Goal: Task Accomplishment & Management: Manage account settings

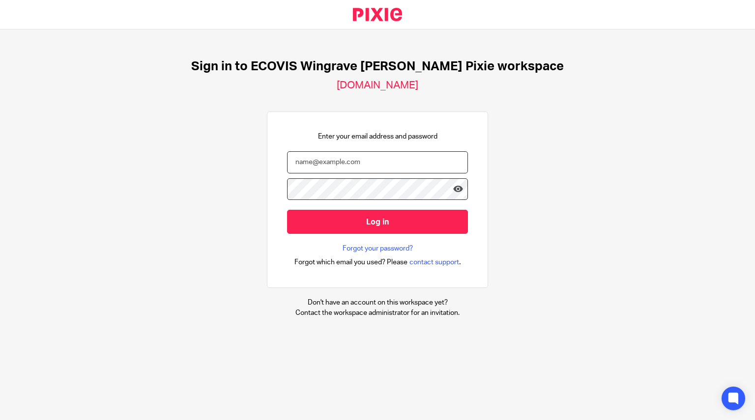
type input "[PERSON_NAME][EMAIL_ADDRESS][DOMAIN_NAME]"
drag, startPoint x: 554, startPoint y: 131, endPoint x: 543, endPoint y: 139, distance: 13.0
click at [554, 131] on div "Sign in to ECOVIS Wingrave [PERSON_NAME] Pixie workspace [DOMAIN_NAME] Enter yo…" at bounding box center [377, 188] width 755 height 318
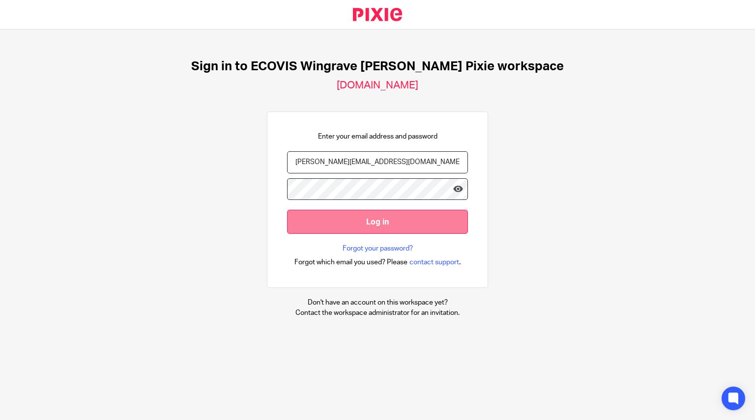
click at [409, 224] on input "Log in" at bounding box center [377, 222] width 181 height 24
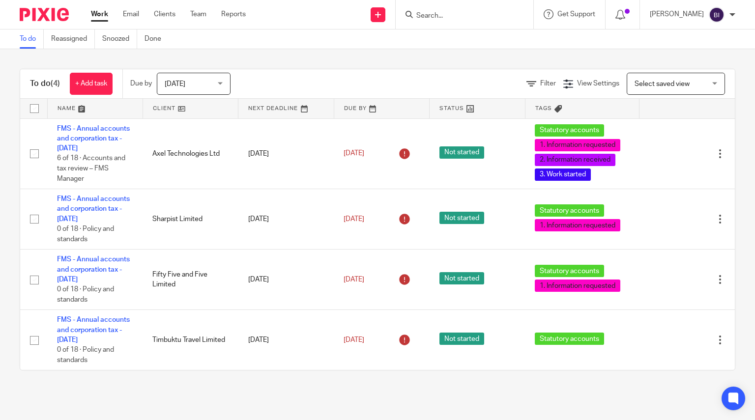
click at [205, 87] on span "Today" at bounding box center [191, 83] width 52 height 21
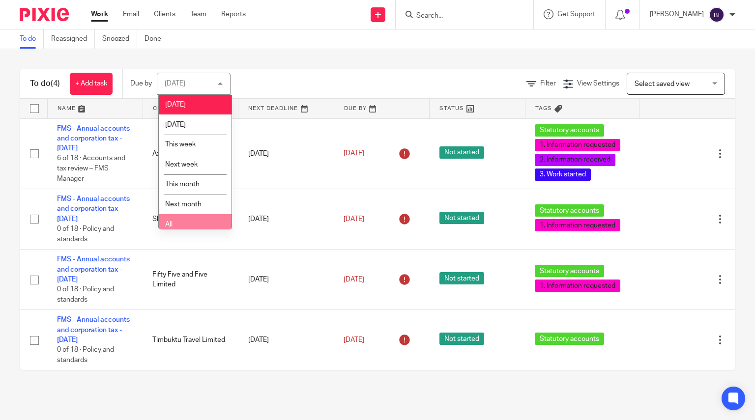
click at [187, 215] on li "All" at bounding box center [195, 224] width 73 height 20
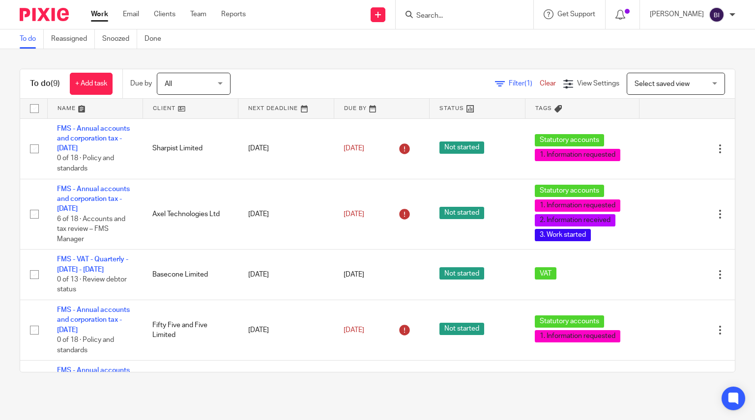
click at [479, 16] on input "Search" at bounding box center [459, 16] width 88 height 9
type input "basalt"
click at [484, 43] on link at bounding box center [477, 38] width 129 height 15
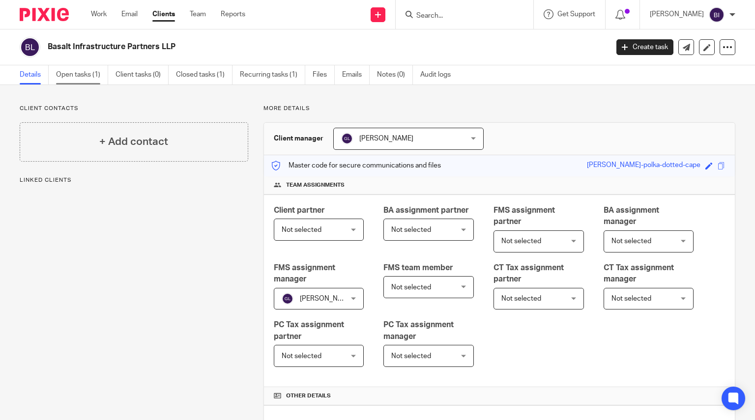
click at [96, 74] on link "Open tasks (1)" at bounding box center [82, 74] width 52 height 19
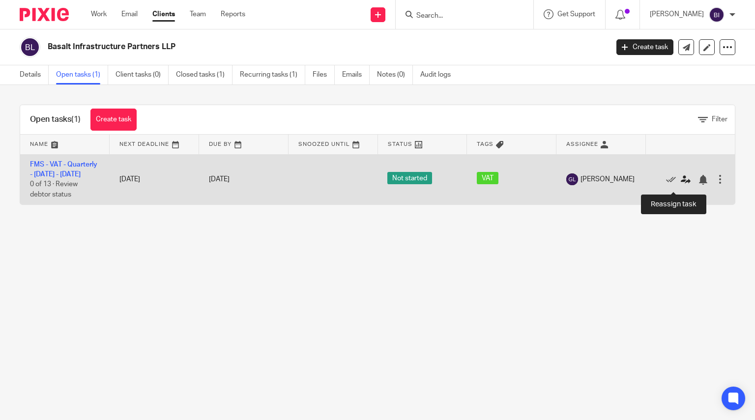
click at [680, 185] on icon at bounding box center [685, 180] width 10 height 10
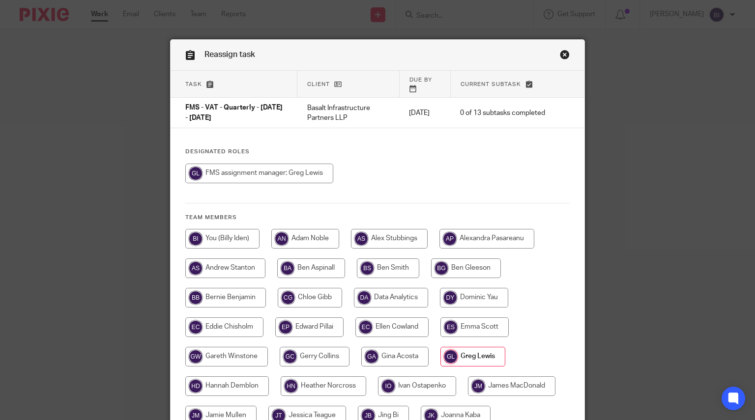
click at [237, 237] on input "radio" at bounding box center [222, 239] width 74 height 20
radio input "true"
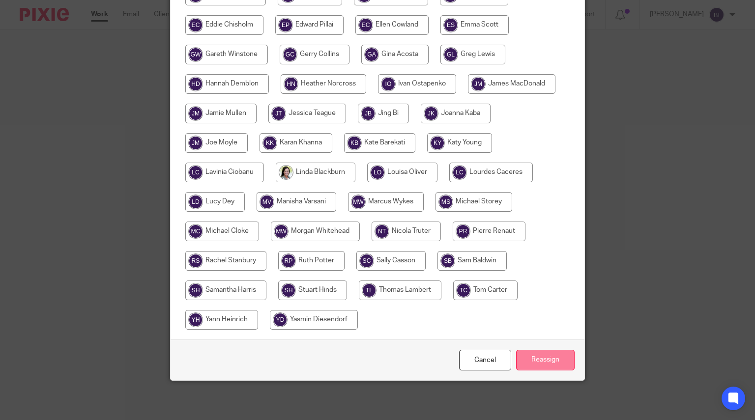
click at [533, 360] on input "Reassign" at bounding box center [545, 360] width 58 height 21
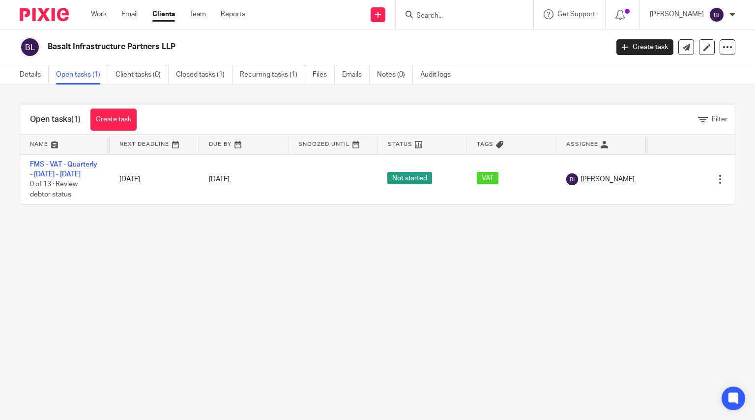
click at [453, 22] on div "Task reassigned." at bounding box center [560, 28] width 367 height 37
click at [455, 21] on form at bounding box center [467, 14] width 105 height 12
click at [456, 18] on input "Search" at bounding box center [459, 16] width 88 height 9
type input "media invest"
click at [477, 48] on div "Media Invest ments S.a r.l." at bounding box center [487, 38] width 165 height 30
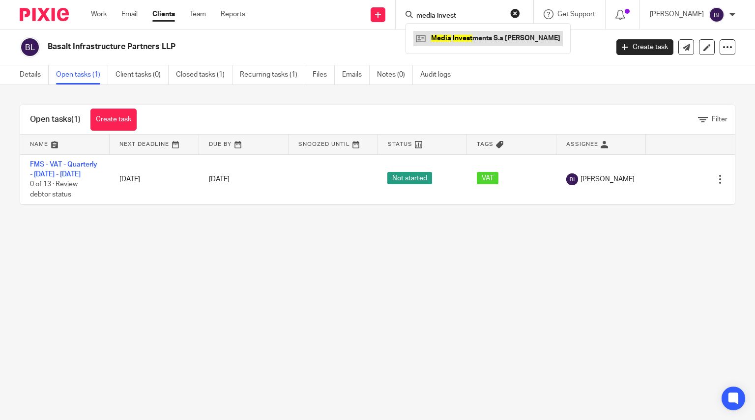
click at [479, 41] on link at bounding box center [487, 38] width 149 height 15
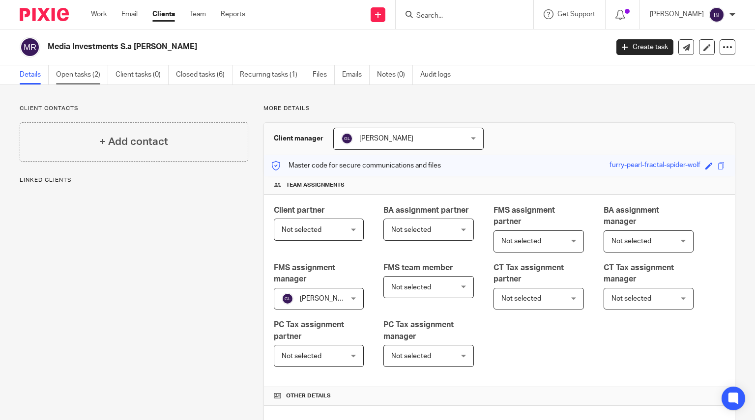
click at [68, 66] on link "Open tasks (2)" at bounding box center [82, 74] width 52 height 19
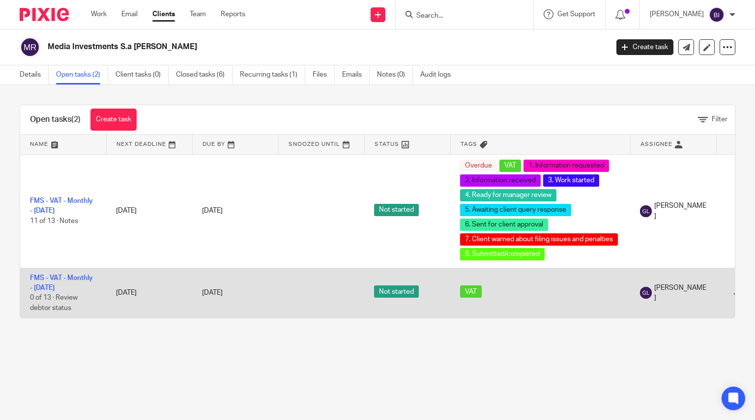
scroll to position [0, 84]
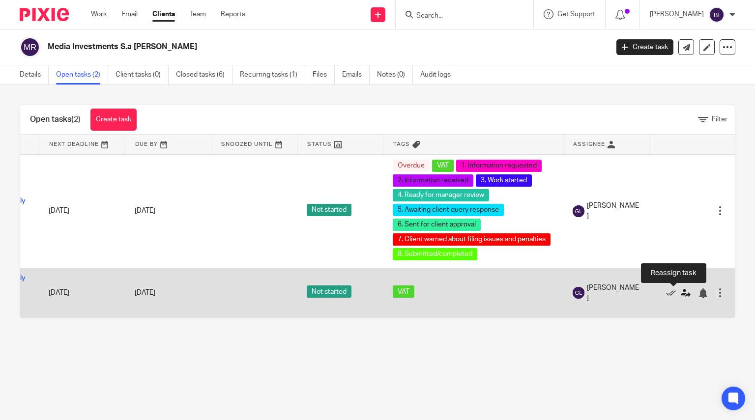
click at [680, 295] on icon at bounding box center [685, 293] width 10 height 10
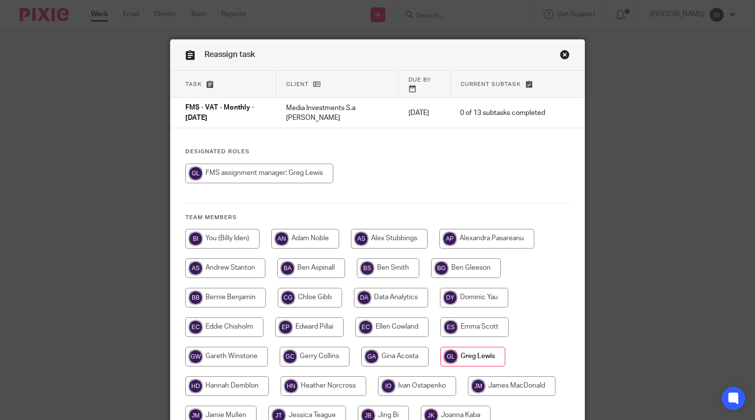
click at [236, 233] on input "radio" at bounding box center [222, 239] width 74 height 20
radio input "true"
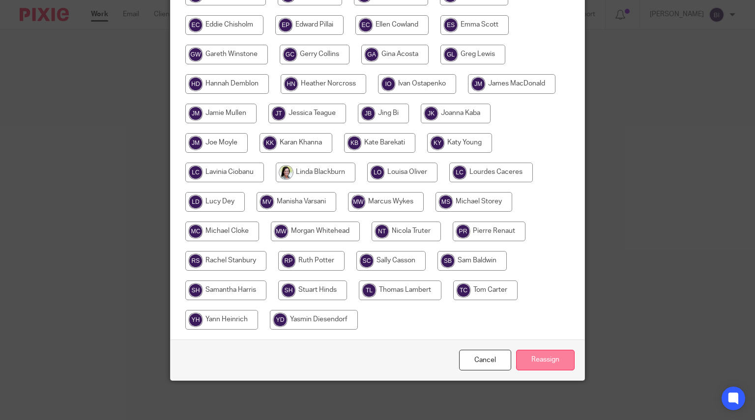
click at [551, 353] on input "Reassign" at bounding box center [545, 360] width 58 height 21
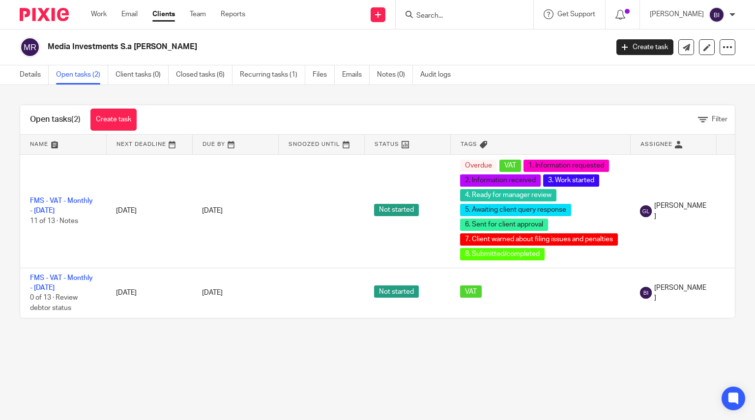
click at [466, 16] on input "Search" at bounding box center [459, 16] width 88 height 9
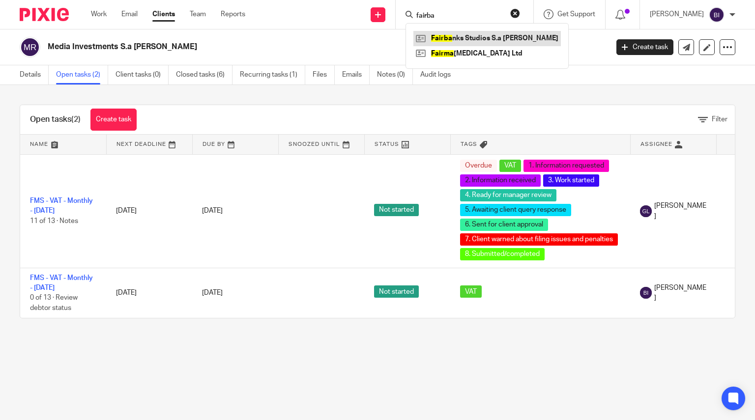
type input "fairba"
click at [475, 35] on link at bounding box center [486, 38] width 147 height 15
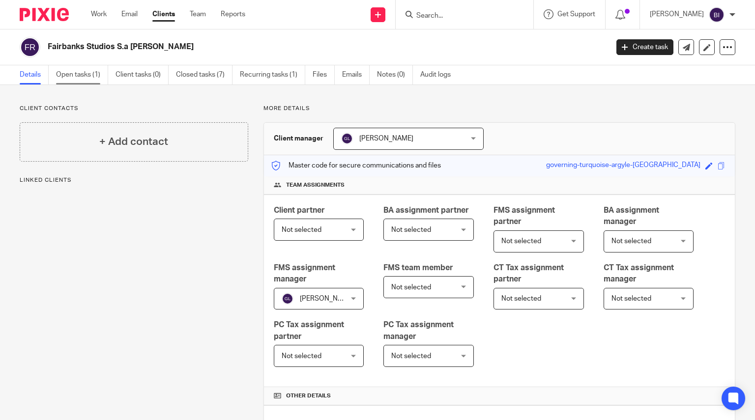
click at [88, 71] on link "Open tasks (1)" at bounding box center [82, 74] width 52 height 19
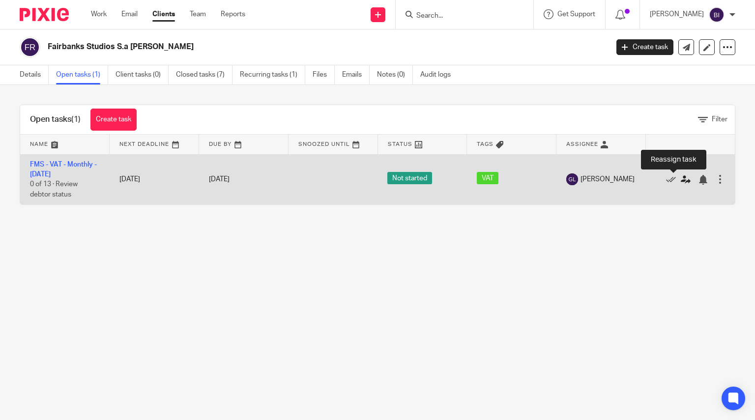
click at [680, 181] on icon at bounding box center [685, 180] width 10 height 10
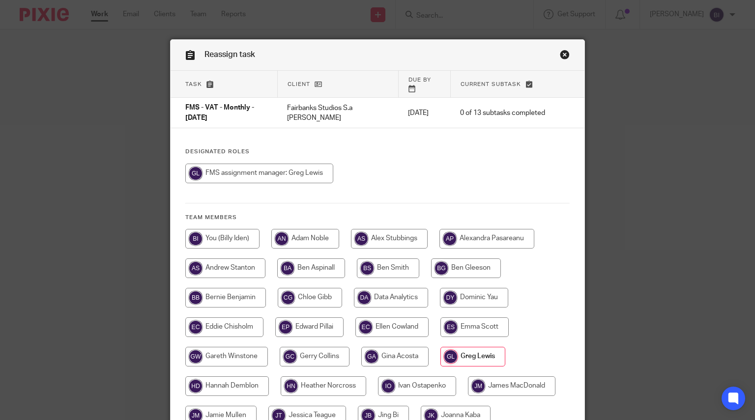
click at [566, 52] on div "Reassign task" at bounding box center [377, 55] width 414 height 31
click at [562, 53] on link "Close this dialog window" at bounding box center [565, 56] width 10 height 13
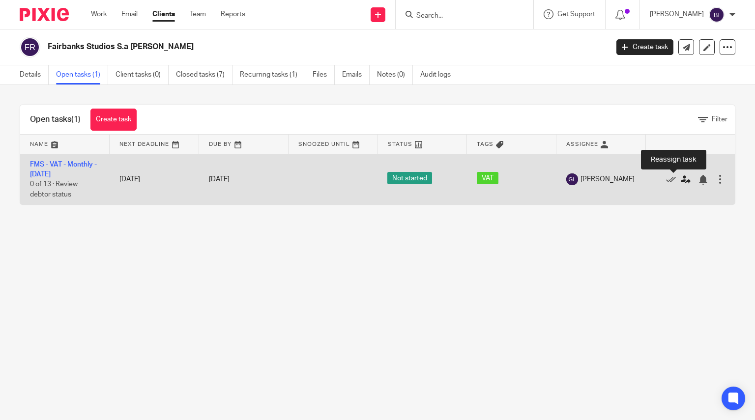
click at [680, 179] on icon at bounding box center [685, 180] width 10 height 10
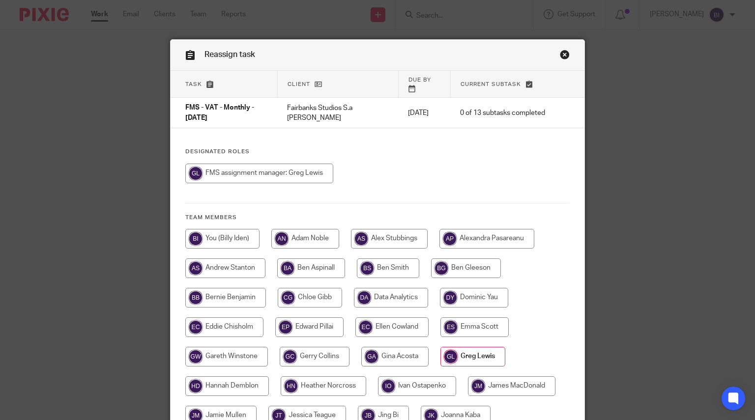
click at [197, 236] on input "radio" at bounding box center [222, 239] width 74 height 20
radio input "true"
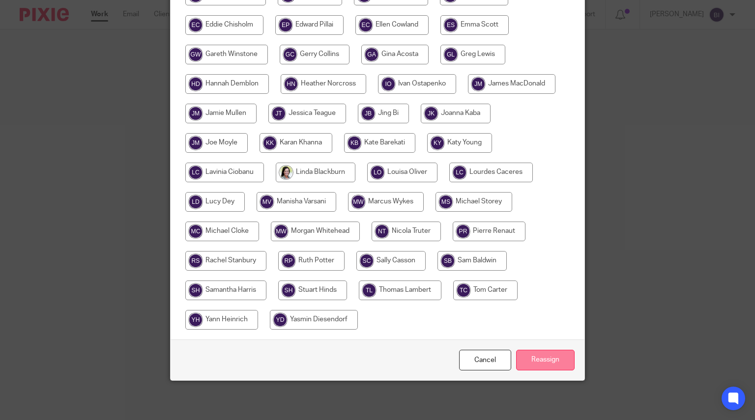
click at [548, 369] on input "Reassign" at bounding box center [545, 360] width 58 height 21
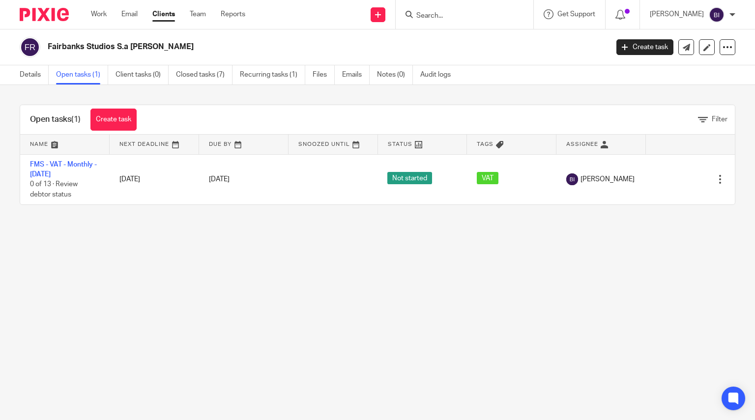
click at [466, 19] on input "Search" at bounding box center [459, 16] width 88 height 9
type input "hpref"
click at [472, 30] on div "HPREF I Konect Investments S.a r.l." at bounding box center [501, 38] width 193 height 30
click at [477, 37] on link at bounding box center [501, 38] width 177 height 15
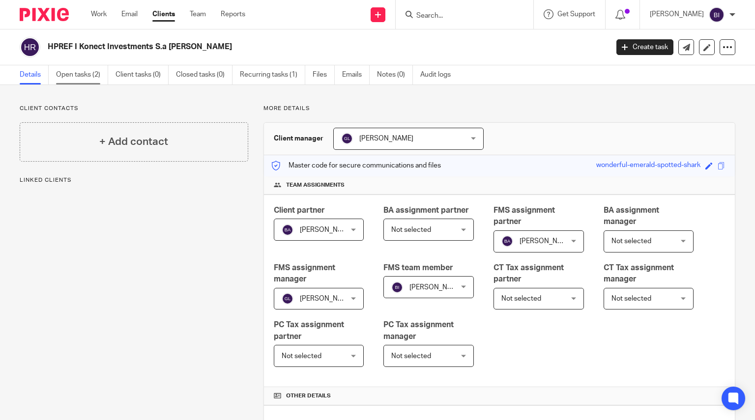
click at [88, 70] on link "Open tasks (2)" at bounding box center [82, 74] width 52 height 19
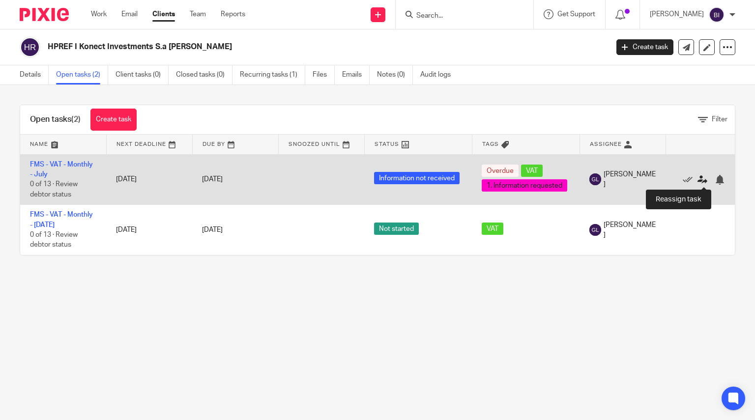
click at [698, 181] on icon at bounding box center [702, 180] width 10 height 10
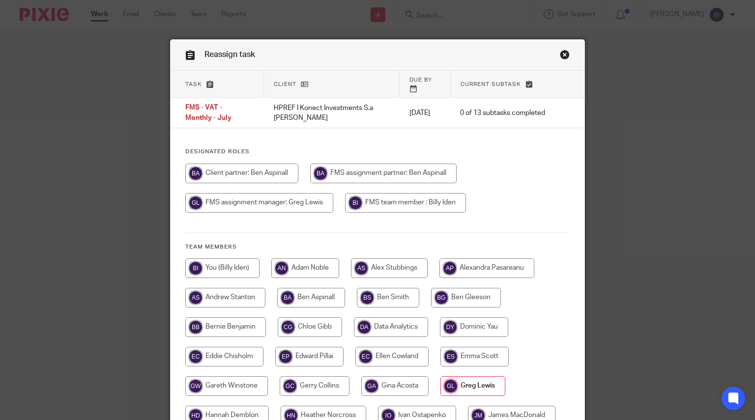
click at [245, 267] on input "radio" at bounding box center [222, 268] width 74 height 20
radio input "true"
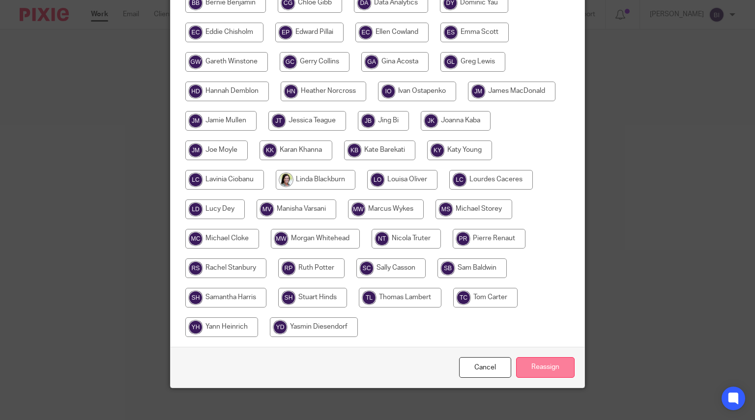
click at [547, 367] on input "Reassign" at bounding box center [545, 367] width 58 height 21
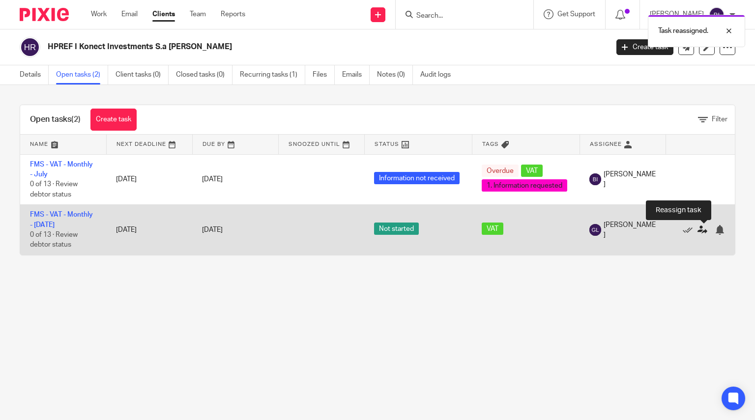
click at [701, 230] on icon at bounding box center [702, 230] width 10 height 10
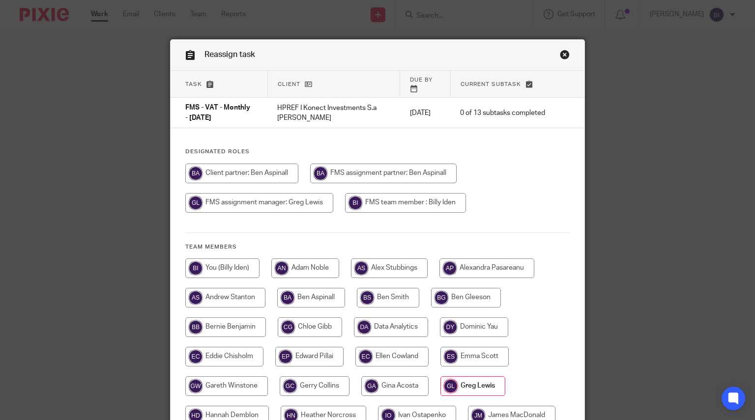
click at [240, 261] on input "radio" at bounding box center [222, 268] width 74 height 20
radio input "true"
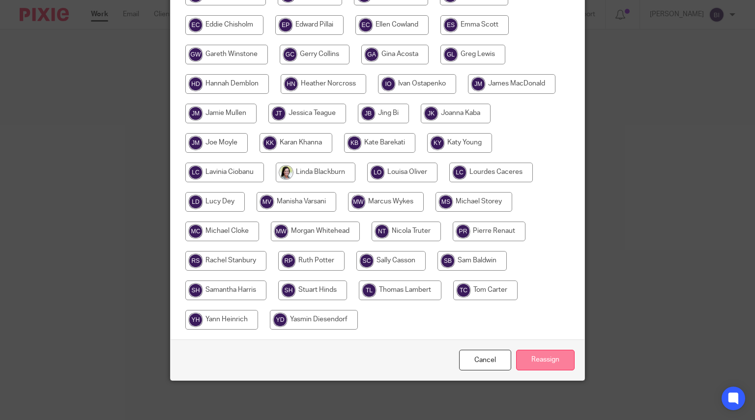
click at [549, 355] on input "Reassign" at bounding box center [545, 360] width 58 height 21
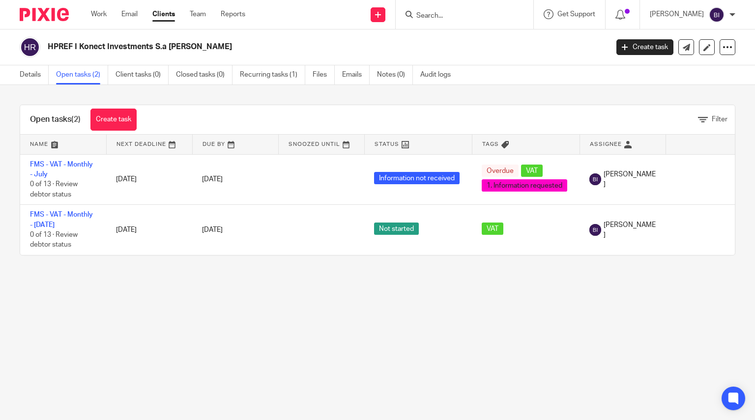
click at [65, 17] on img at bounding box center [44, 14] width 49 height 13
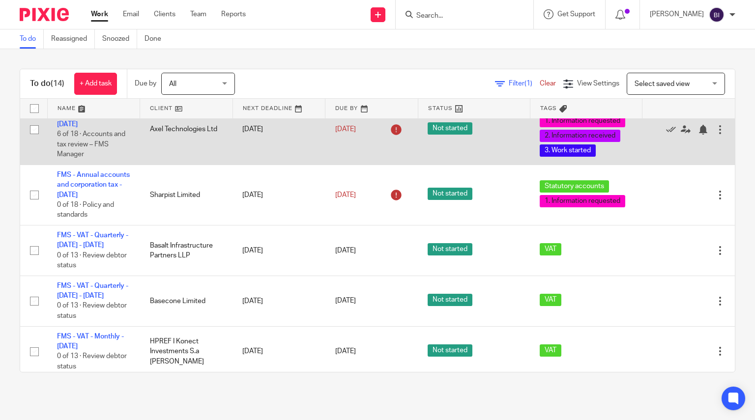
scroll to position [78, 0]
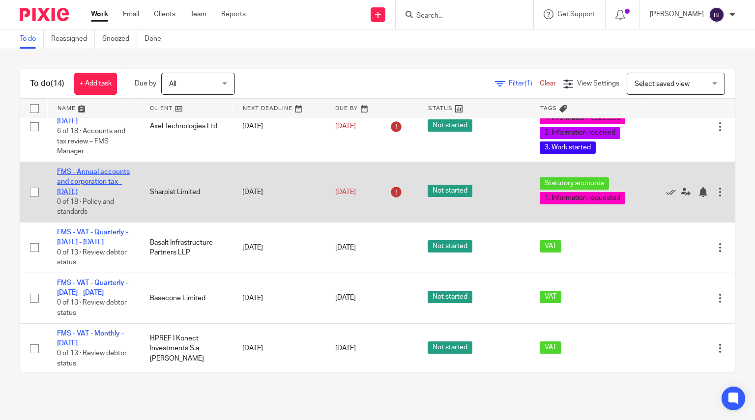
click at [89, 196] on link "FMS - Annual accounts and corporation tax - [DATE]" at bounding box center [93, 182] width 73 height 27
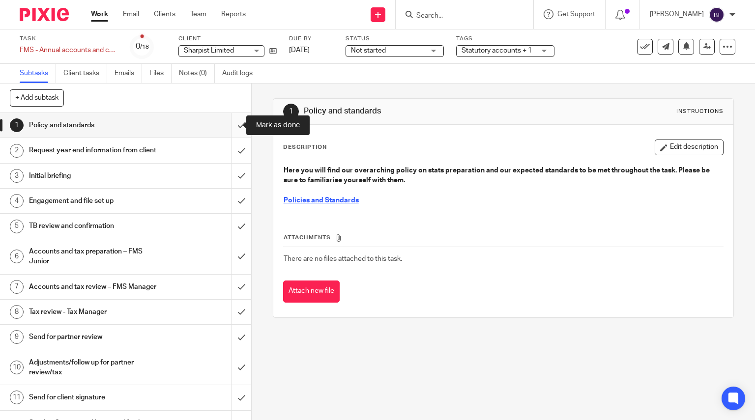
click at [227, 123] on input "submit" at bounding box center [125, 125] width 251 height 25
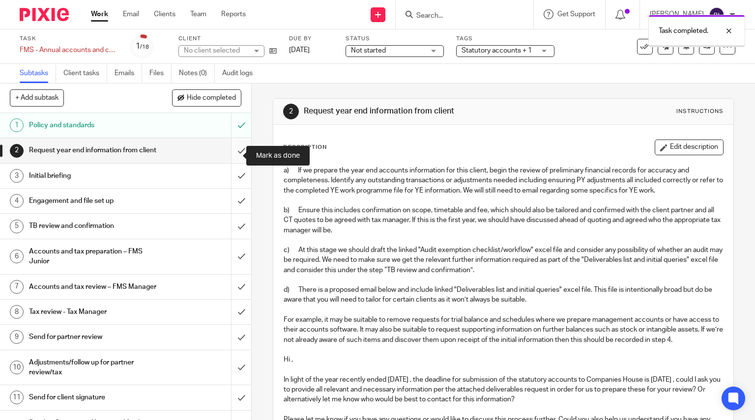
click at [231, 158] on input "submit" at bounding box center [125, 150] width 251 height 25
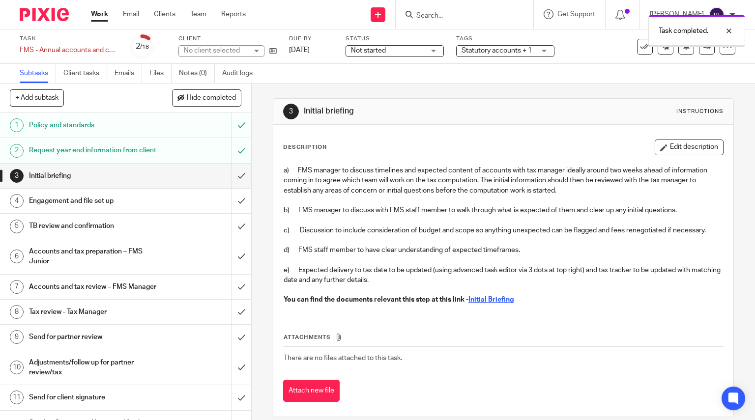
click at [231, 188] on input "submit" at bounding box center [125, 176] width 251 height 25
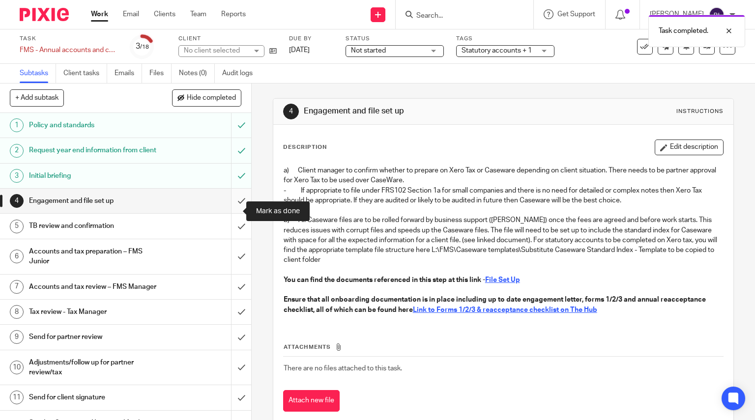
click at [231, 209] on input "submit" at bounding box center [125, 201] width 251 height 25
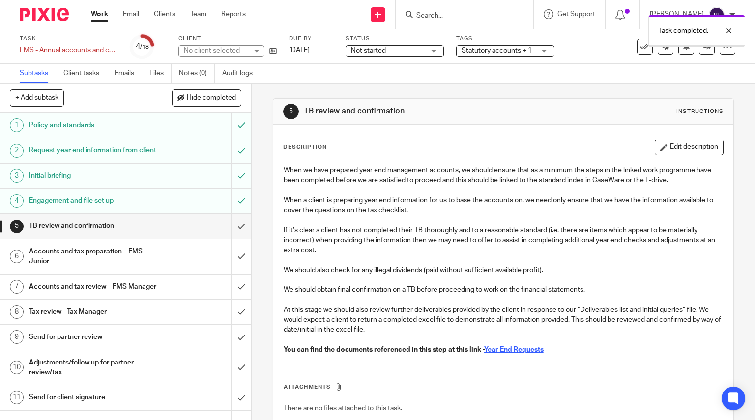
click at [537, 51] on div "Statutory accounts + 1" at bounding box center [505, 51] width 98 height 12
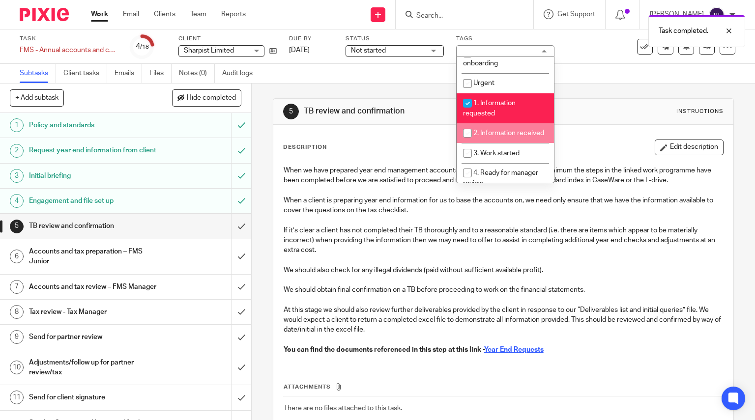
scroll to position [150, 0]
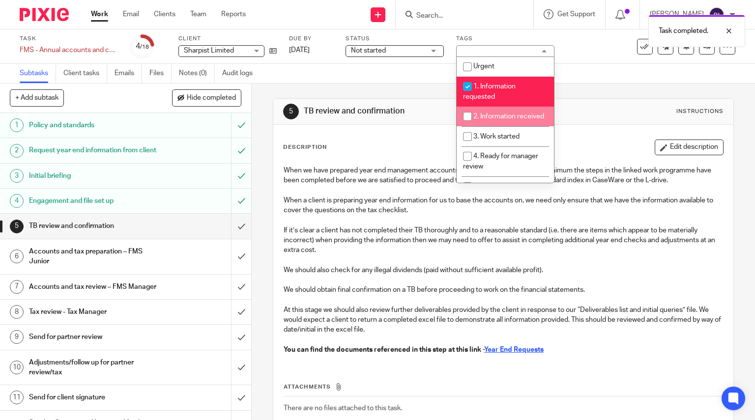
click at [527, 124] on li "2. Information received" at bounding box center [504, 117] width 97 height 20
checkbox input "true"
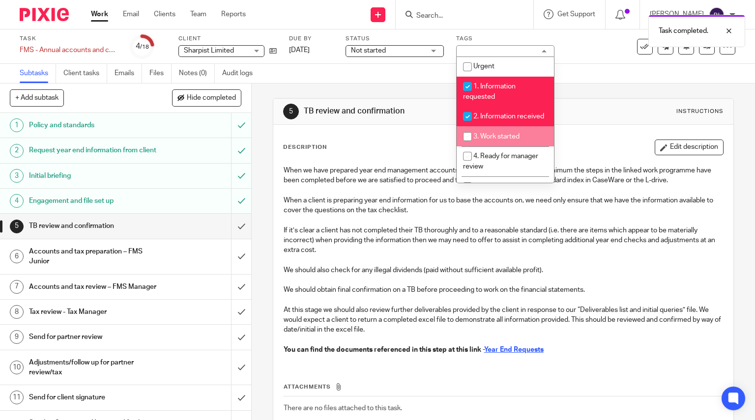
click at [510, 140] on span "3. Work started" at bounding box center [496, 136] width 46 height 7
checkbox input "true"
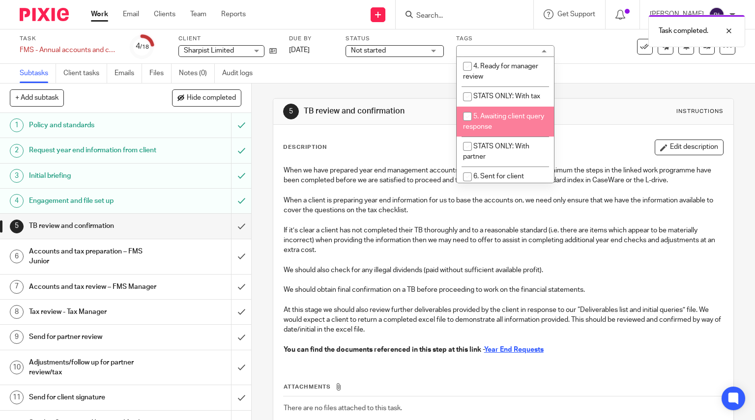
scroll to position [241, 0]
click at [501, 129] on span "5. Awaiting client query response" at bounding box center [503, 120] width 81 height 17
checkbox input "true"
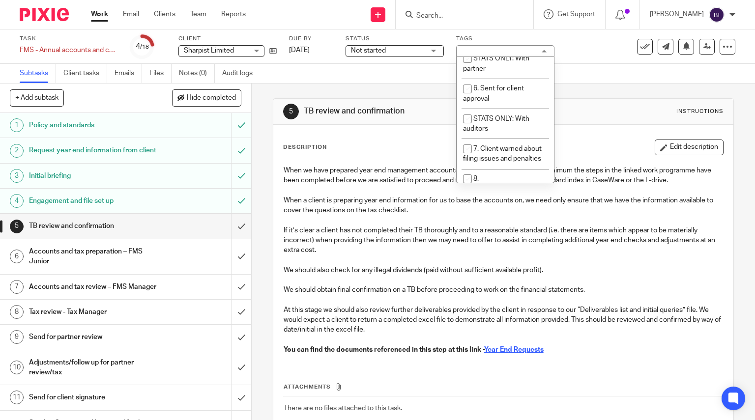
scroll to position [364, 0]
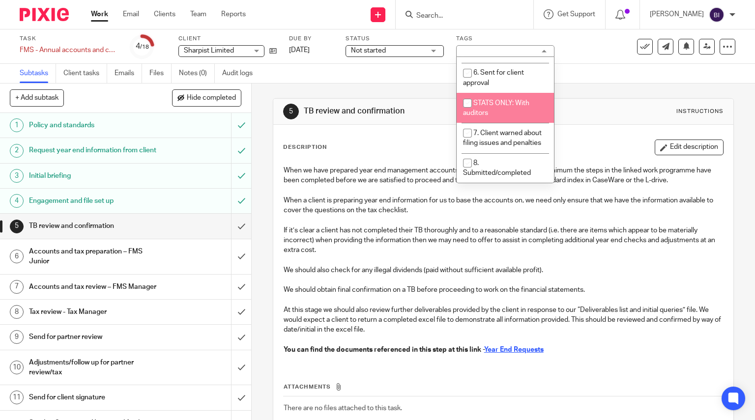
click at [591, 107] on div "5 TB review and confirmation Instructions" at bounding box center [503, 112] width 441 height 16
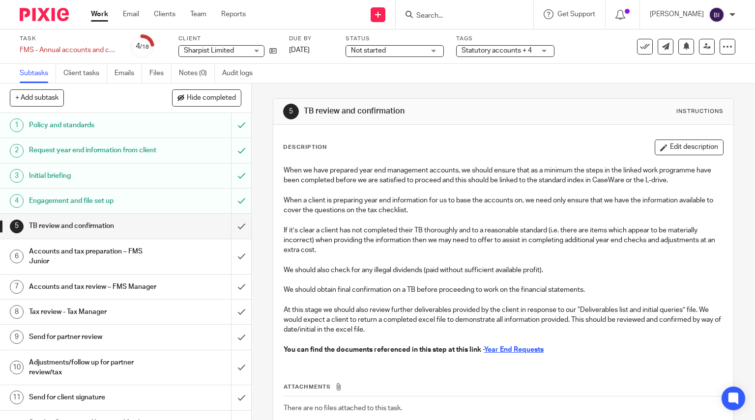
scroll to position [232, 0]
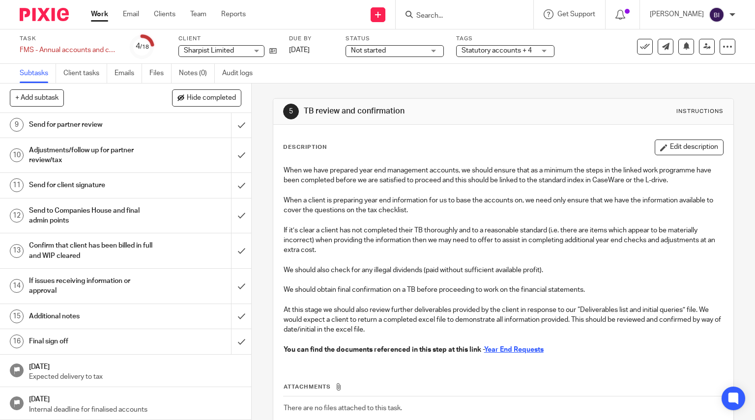
click at [21, 373] on div at bounding box center [17, 371] width 14 height 14
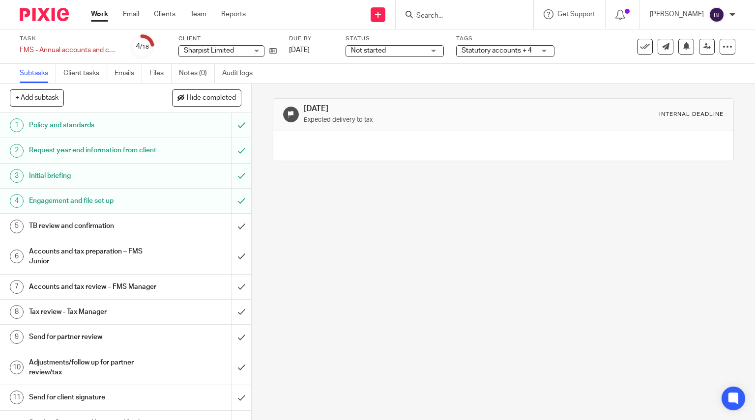
click at [57, 15] on img at bounding box center [44, 14] width 49 height 13
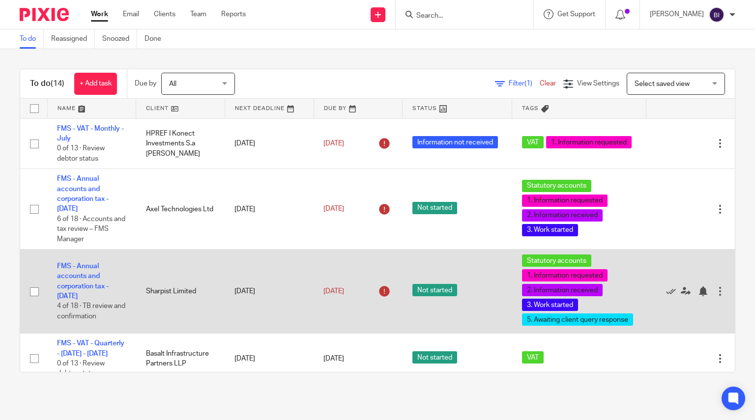
scroll to position [65, 0]
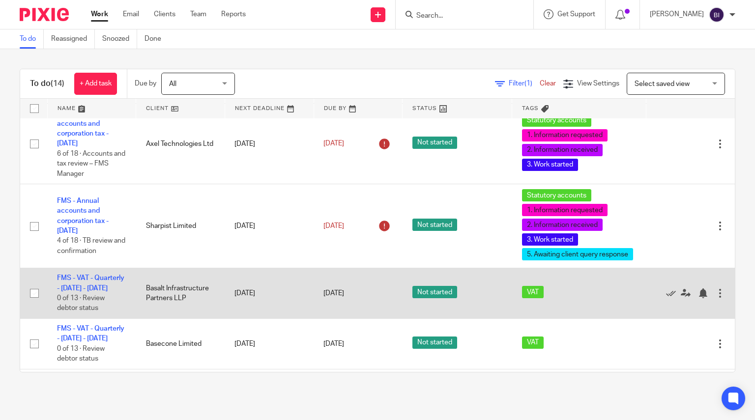
click at [81, 283] on td "FMS - VAT - Quarterly - June - August, 2025 0 of 13 · Review debtor status" at bounding box center [91, 293] width 89 height 51
click at [78, 289] on link "FMS - VAT - Quarterly - June - August, 2025" at bounding box center [90, 283] width 67 height 17
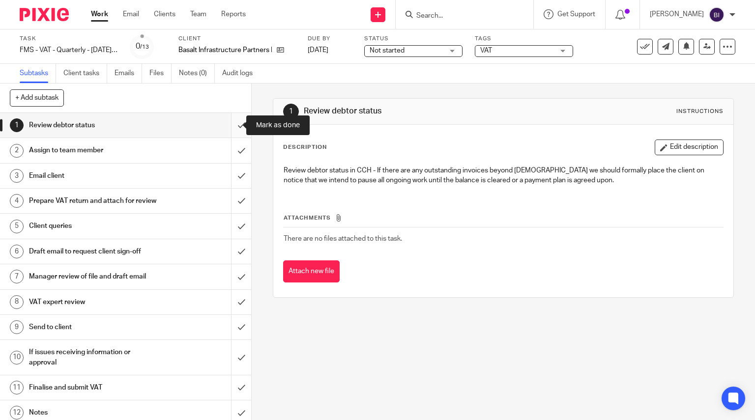
click at [233, 130] on input "submit" at bounding box center [125, 125] width 251 height 25
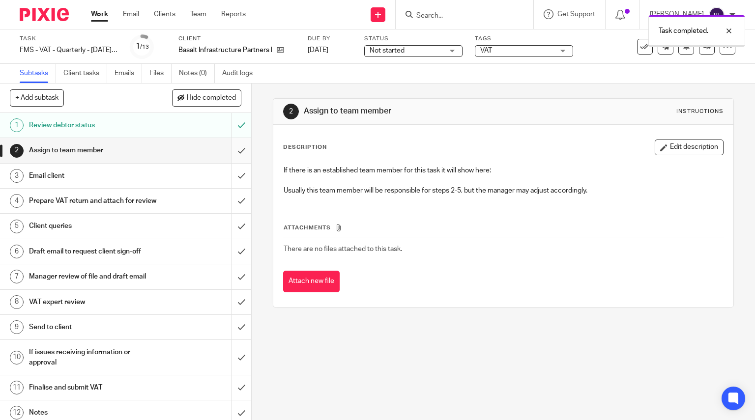
click at [233, 154] on input "submit" at bounding box center [125, 150] width 251 height 25
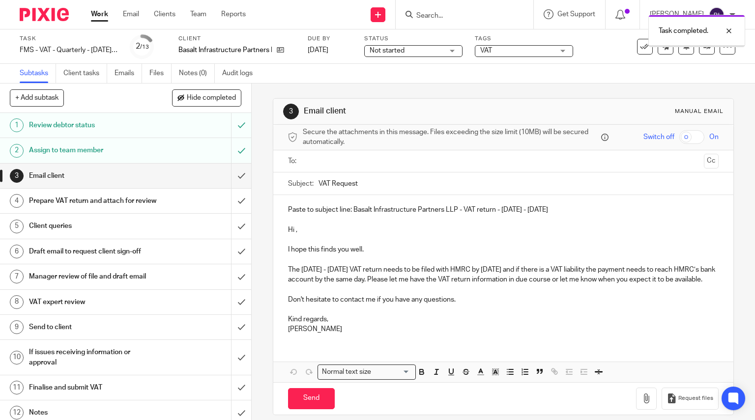
click at [228, 182] on input "submit" at bounding box center [125, 176] width 251 height 25
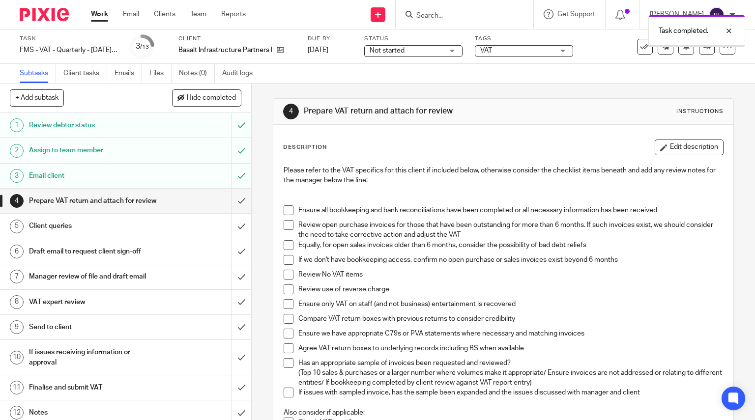
click at [517, 53] on span "VAT" at bounding box center [517, 51] width 74 height 10
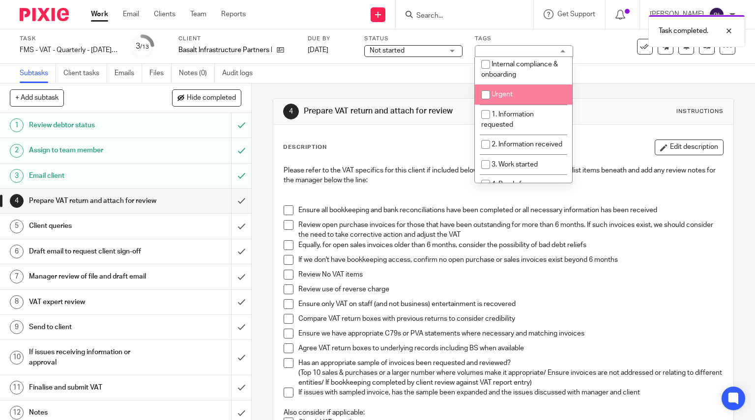
scroll to position [124, 0]
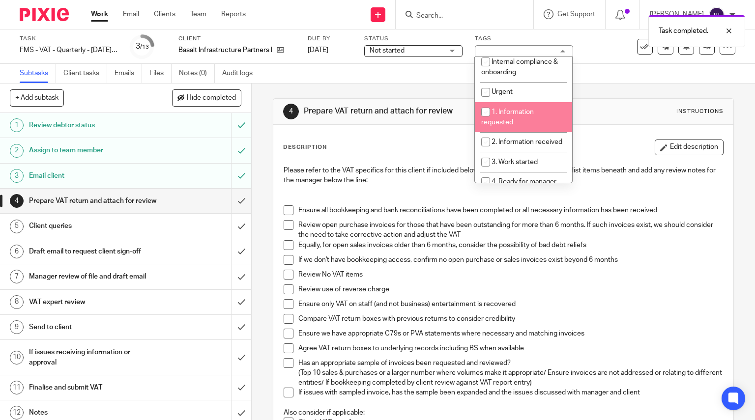
click at [512, 121] on span "1. Information requested" at bounding box center [507, 117] width 53 height 17
checkbox input "true"
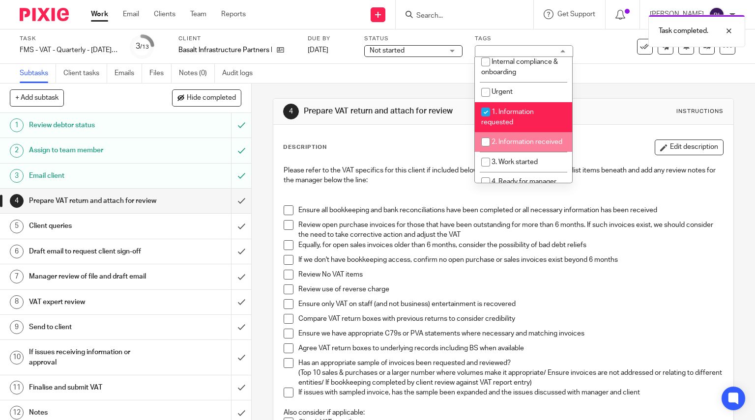
click at [511, 145] on li "2. Information received" at bounding box center [523, 142] width 97 height 20
click at [508, 152] on li "2. Information received" at bounding box center [523, 142] width 97 height 20
checkbox input "true"
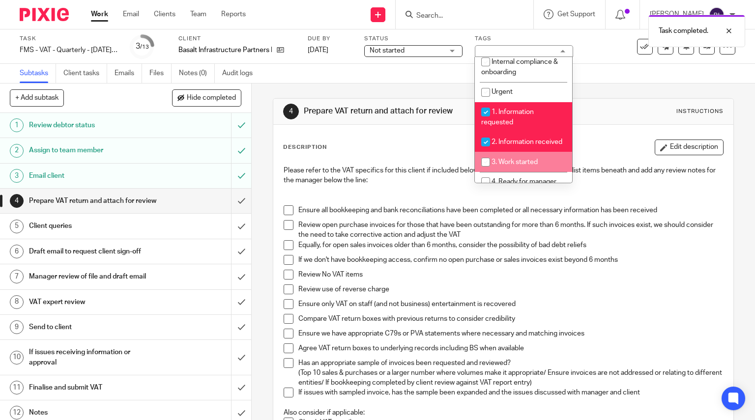
click at [507, 165] on li "3. Work started" at bounding box center [523, 162] width 97 height 20
checkbox input "true"
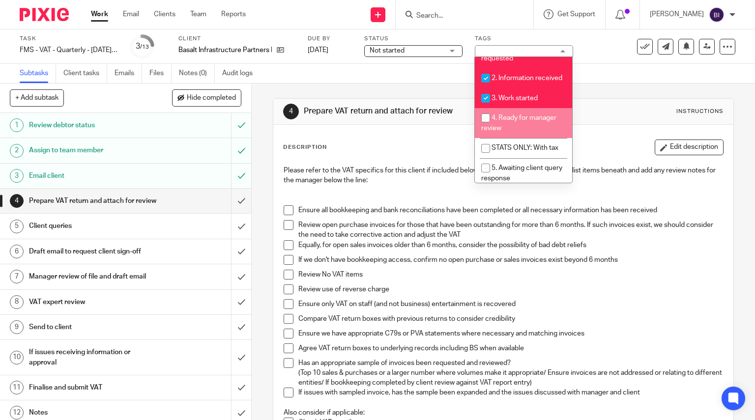
scroll to position [204, 0]
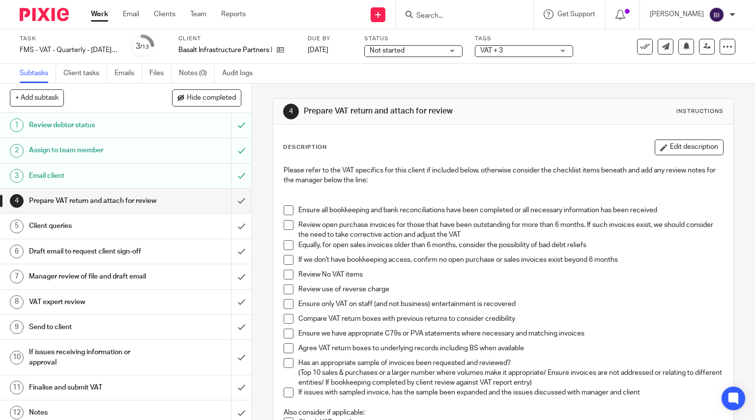
click at [28, 15] on img at bounding box center [44, 14] width 49 height 13
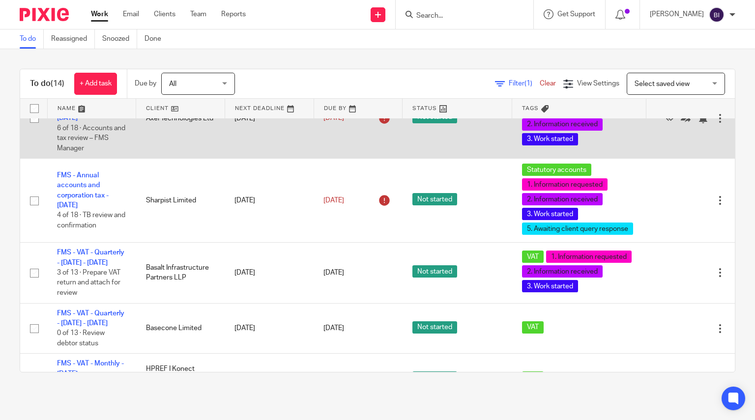
scroll to position [158, 0]
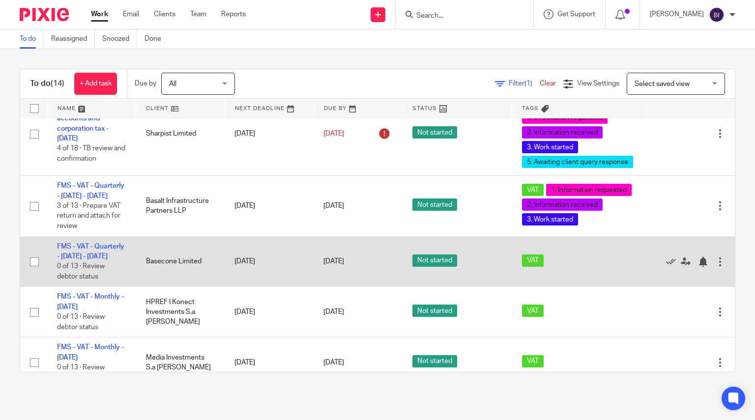
click at [83, 272] on td "FMS - VAT - Quarterly - [DATE] - [DATE] 0 of 13 · Review debtor status" at bounding box center [91, 261] width 89 height 51
click at [85, 260] on link "FMS - VAT - Quarterly - [DATE] - [DATE]" at bounding box center [90, 251] width 67 height 17
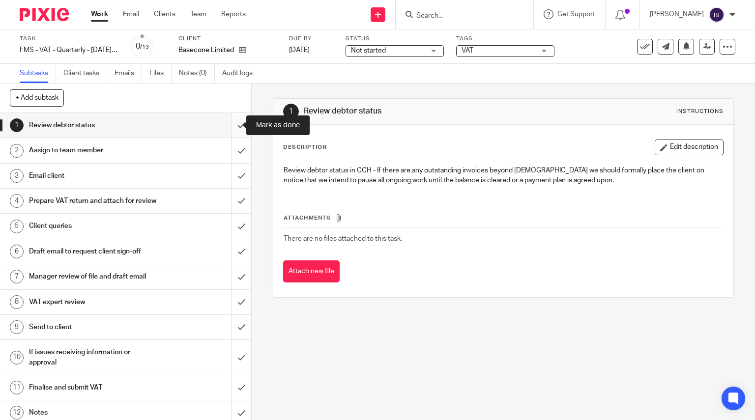
click at [236, 121] on input "submit" at bounding box center [125, 125] width 251 height 25
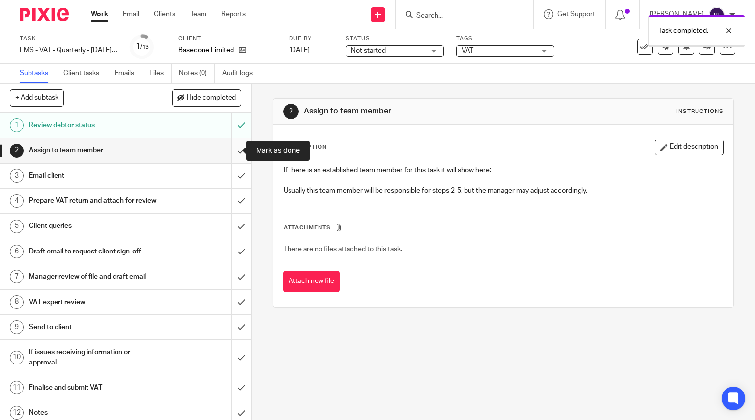
click at [232, 155] on input "submit" at bounding box center [125, 150] width 251 height 25
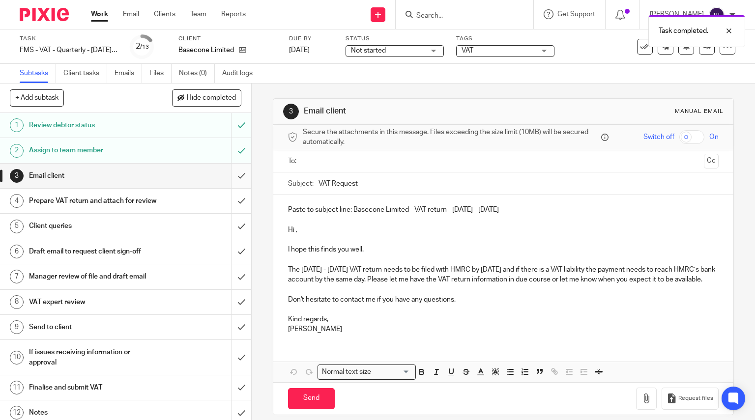
click at [227, 177] on input "submit" at bounding box center [125, 176] width 251 height 25
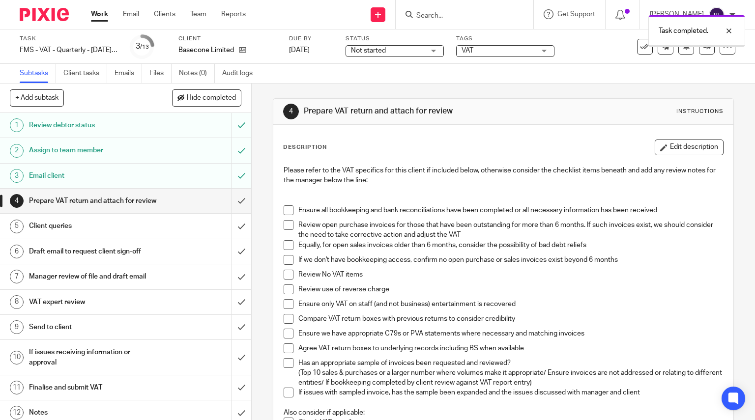
click at [493, 43] on div "Task completed." at bounding box center [560, 28] width 367 height 37
click at [492, 48] on span "VAT" at bounding box center [498, 51] width 74 height 10
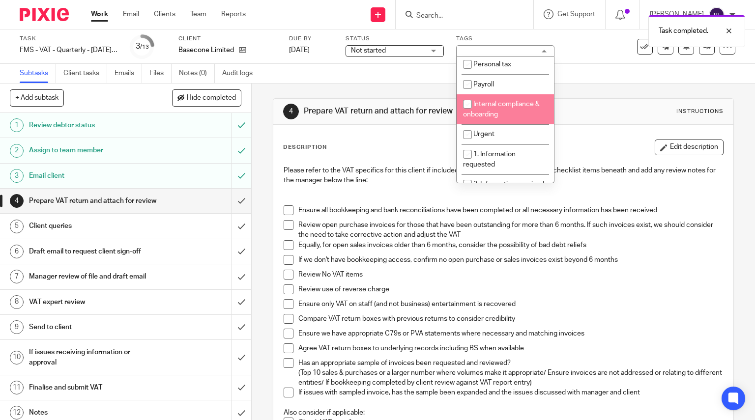
scroll to position [84, 0]
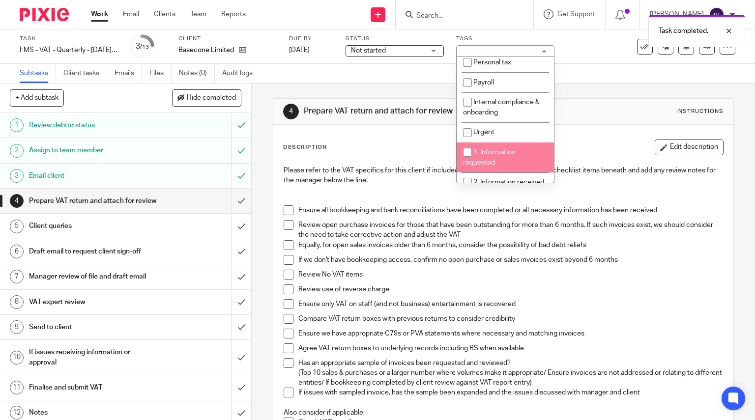
click at [487, 160] on span "1. Information requested" at bounding box center [489, 157] width 53 height 17
checkbox input "true"
click at [41, 9] on img at bounding box center [44, 14] width 49 height 13
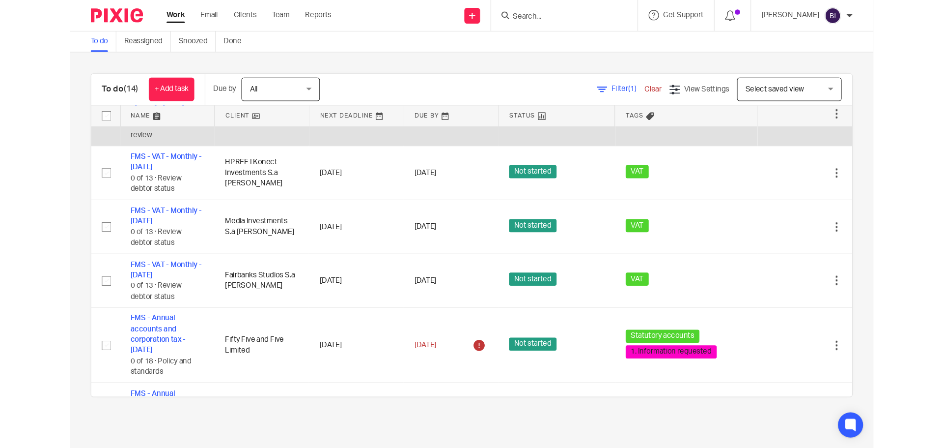
scroll to position [321, 0]
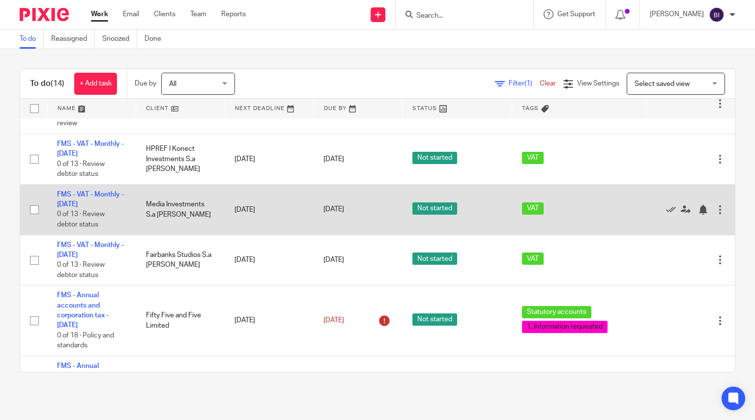
click at [28, 219] on input "checkbox" at bounding box center [34, 209] width 19 height 19
checkbox input "true"
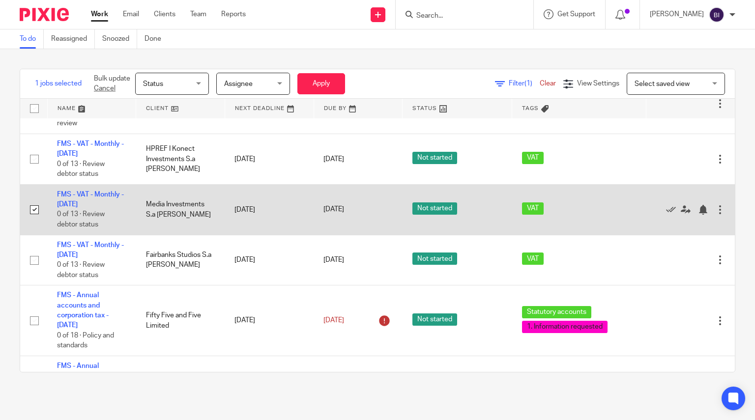
click at [715, 215] on div at bounding box center [720, 210] width 10 height 10
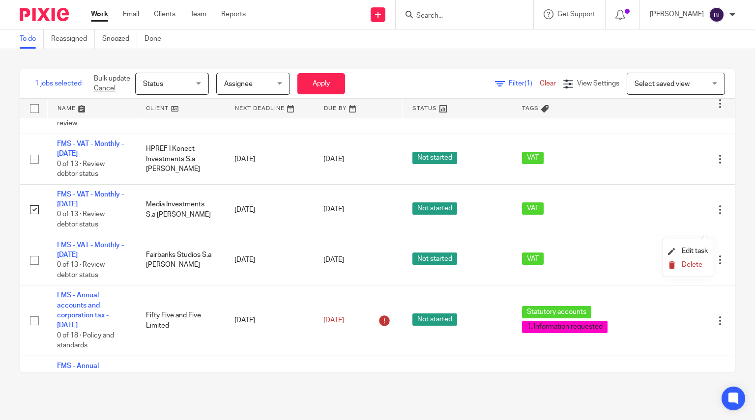
click at [692, 261] on span "Delete" at bounding box center [691, 264] width 21 height 7
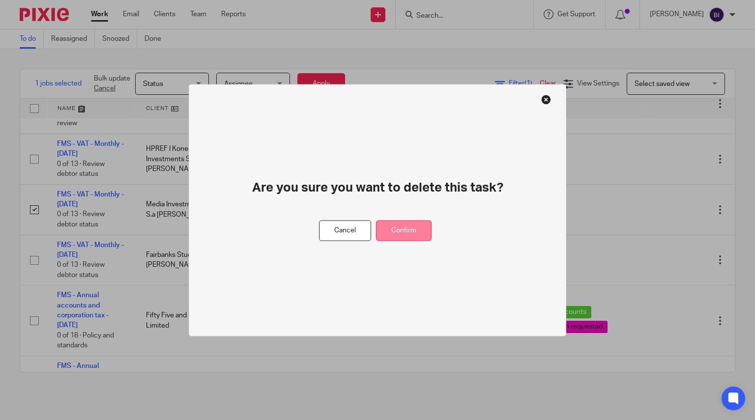
click at [424, 227] on button "Confirm" at bounding box center [404, 230] width 56 height 21
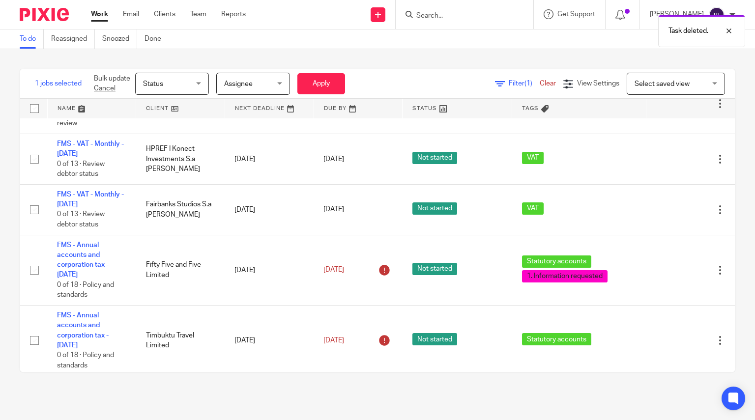
click at [501, 12] on div "Task deleted." at bounding box center [560, 28] width 367 height 37
click at [460, 24] on div "Task deleted." at bounding box center [560, 28] width 367 height 37
click at [454, 13] on div "Task deleted." at bounding box center [560, 28] width 367 height 37
click at [454, 18] on div "Task deleted." at bounding box center [560, 28] width 367 height 37
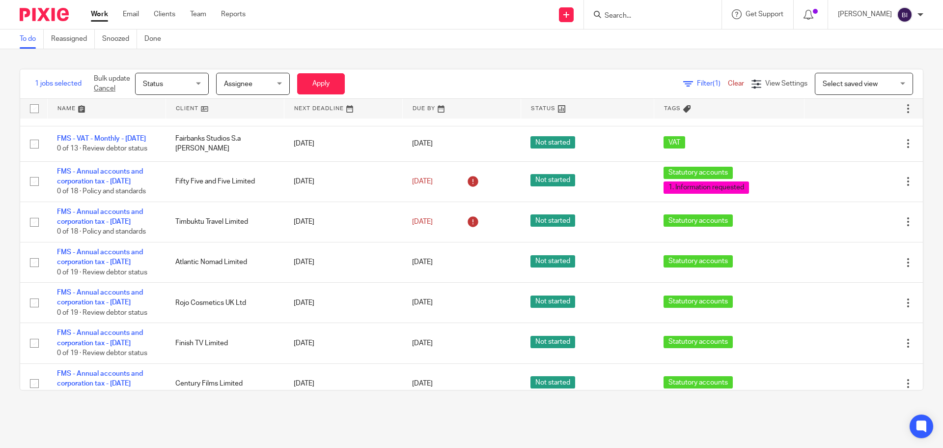
click at [663, 12] on input "Search" at bounding box center [648, 16] width 88 height 9
type input "media inve"
click at [662, 39] on link at bounding box center [676, 38] width 149 height 15
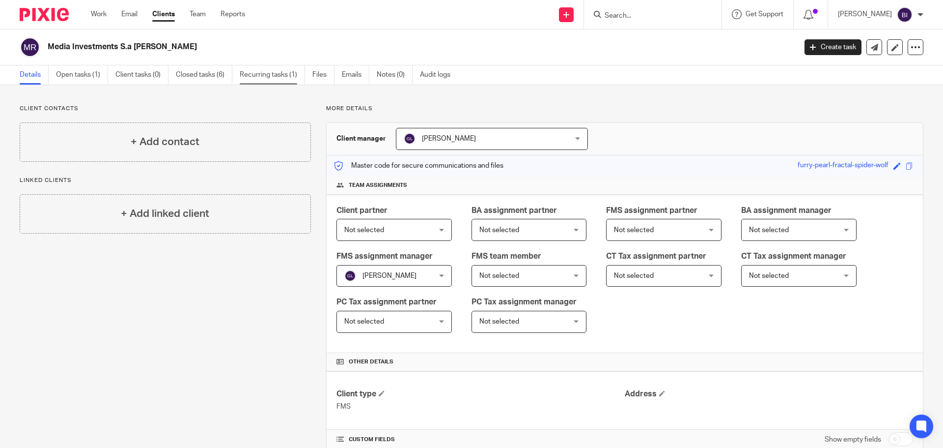
click at [262, 77] on link "Recurring tasks (1)" at bounding box center [272, 74] width 65 height 19
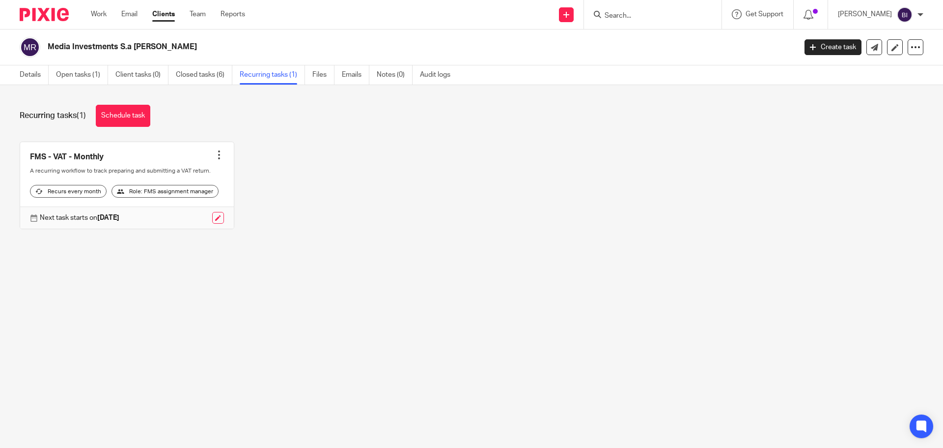
click at [215, 157] on div at bounding box center [219, 155] width 10 height 10
click at [184, 216] on span "Cancel schedule" at bounding box center [179, 217] width 52 height 7
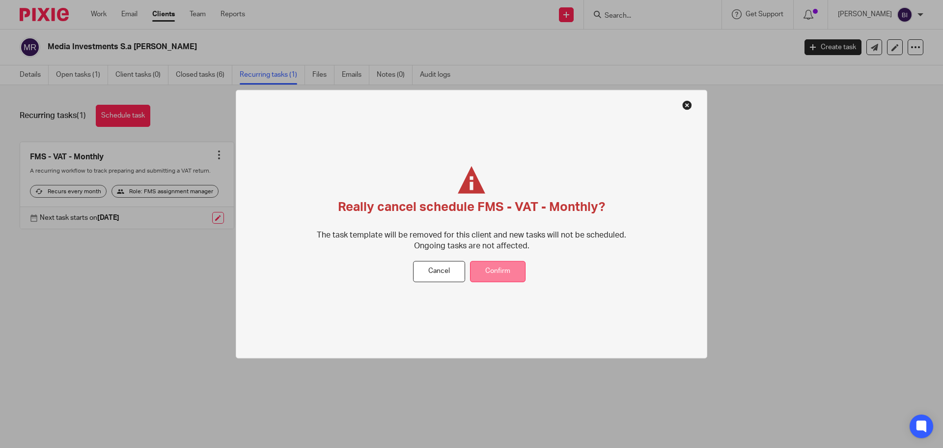
click at [497, 269] on button "Confirm" at bounding box center [498, 271] width 56 height 21
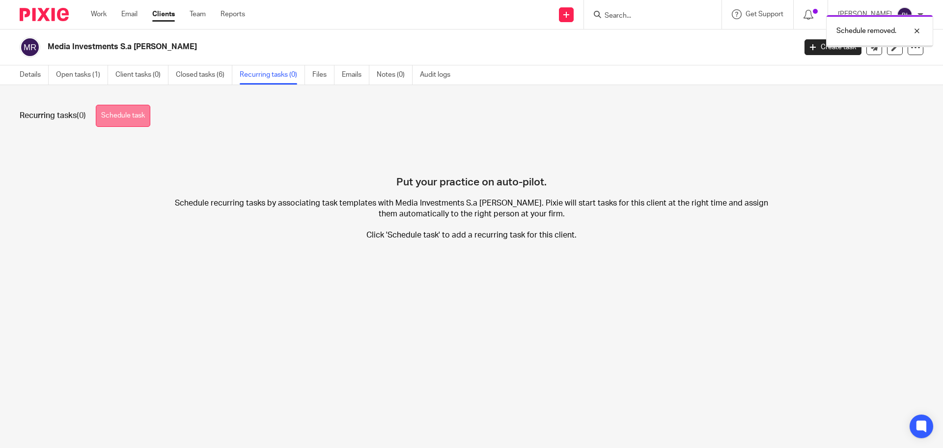
click at [145, 121] on link "Schedule task" at bounding box center [123, 116] width 55 height 22
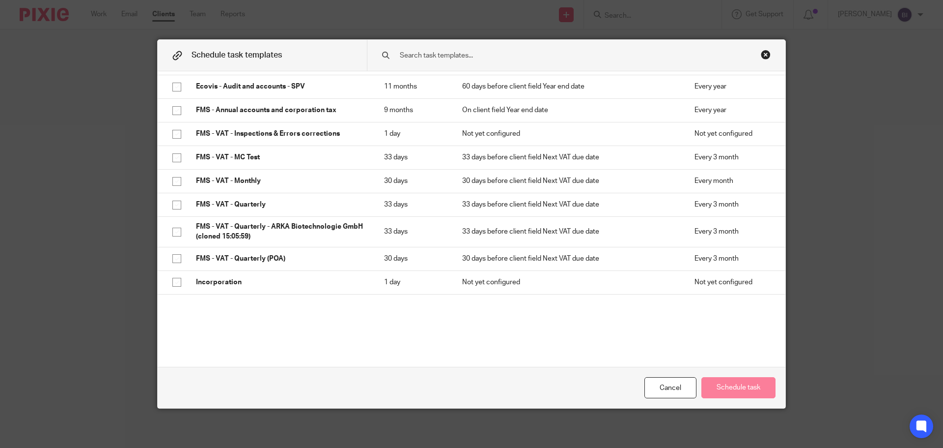
scroll to position [298, 0]
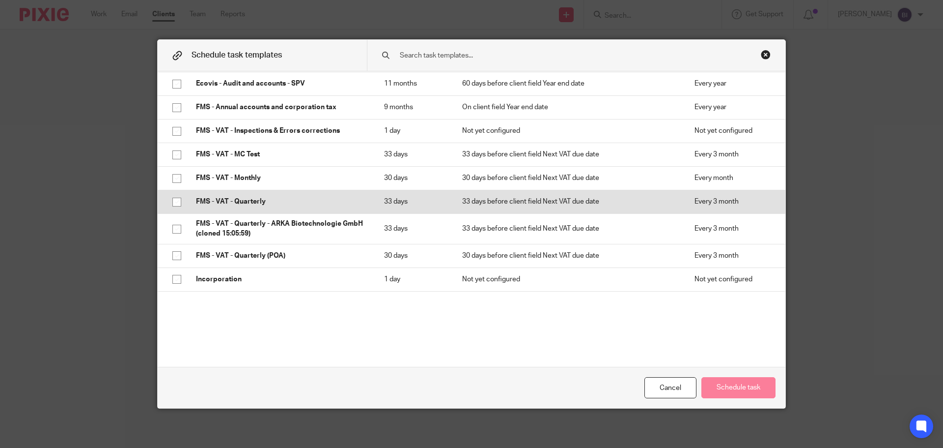
click at [174, 201] on input "checkbox" at bounding box center [177, 202] width 19 height 19
checkbox input "true"
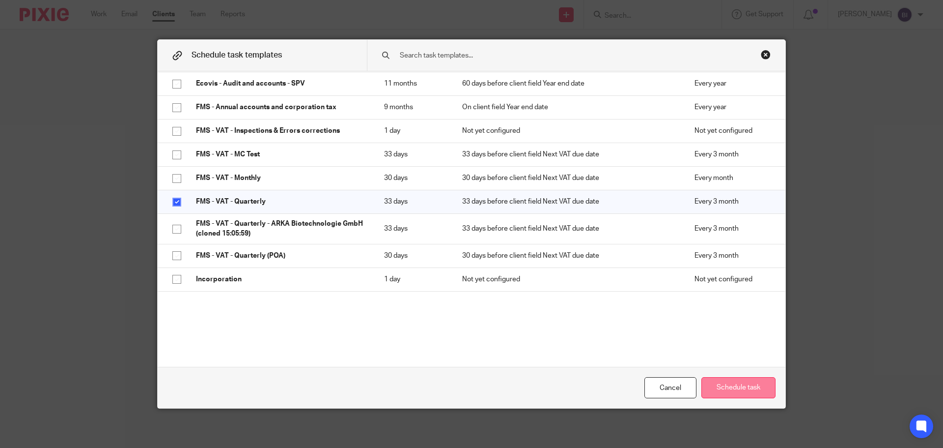
click at [721, 383] on button "Schedule task" at bounding box center [739, 387] width 74 height 21
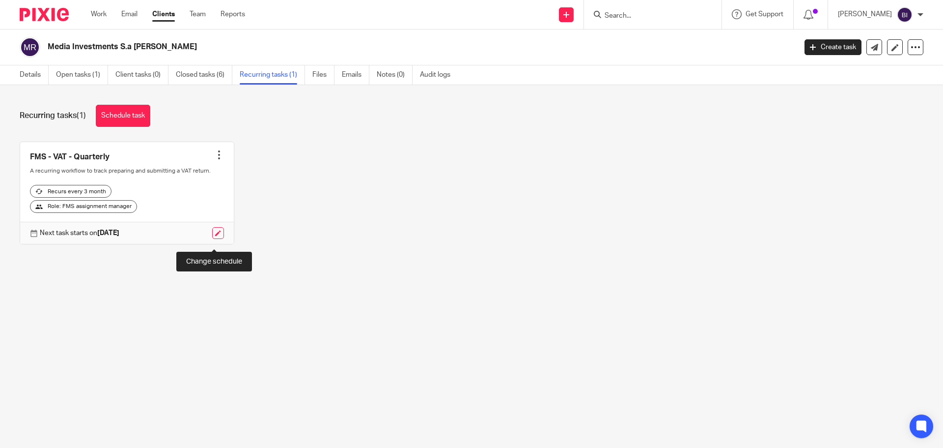
click at [212, 239] on link at bounding box center [218, 233] width 12 height 12
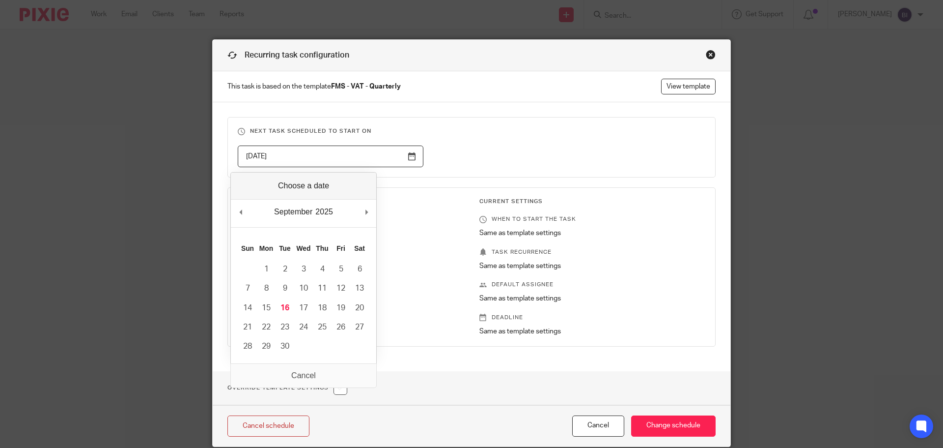
click at [412, 160] on input "[DATE]" at bounding box center [331, 156] width 186 height 22
type input "[DATE]"
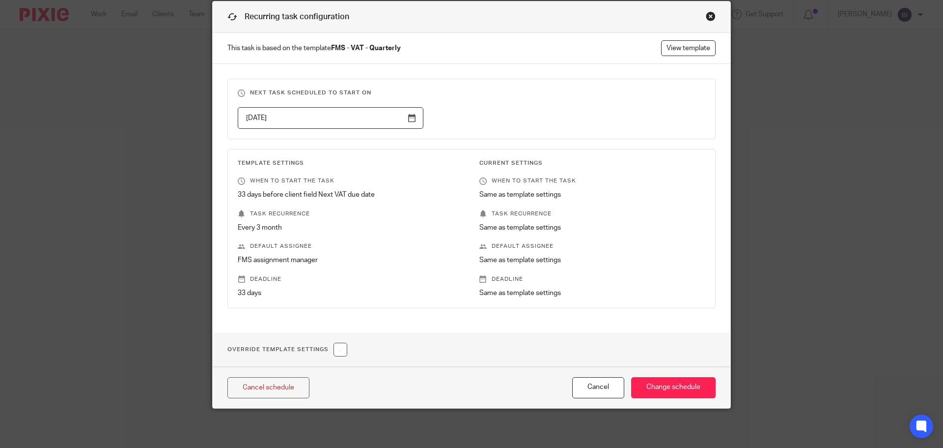
scroll to position [2, 0]
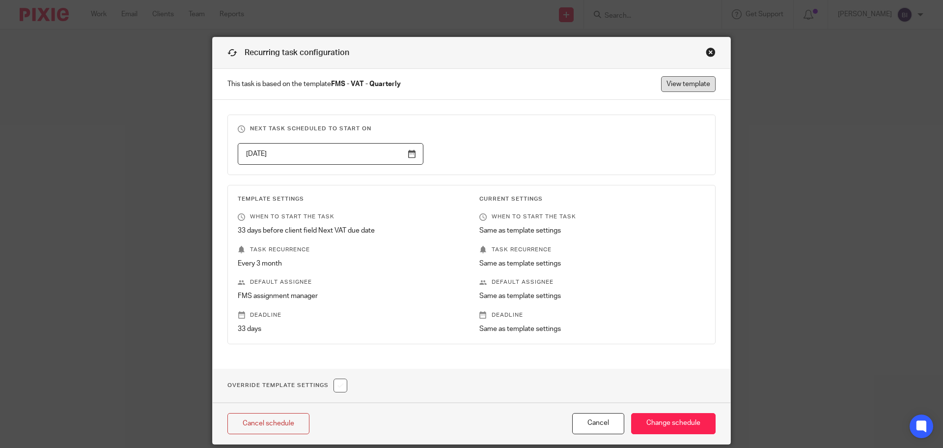
click at [669, 79] on link "View template" at bounding box center [688, 84] width 55 height 16
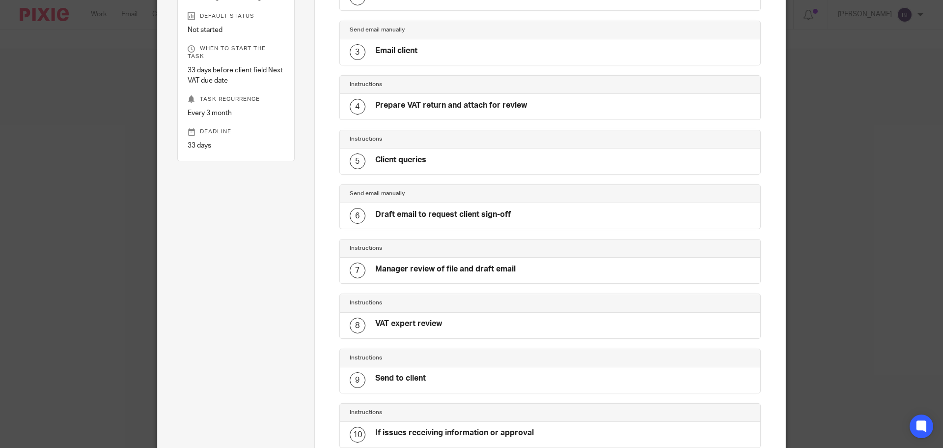
scroll to position [441, 0]
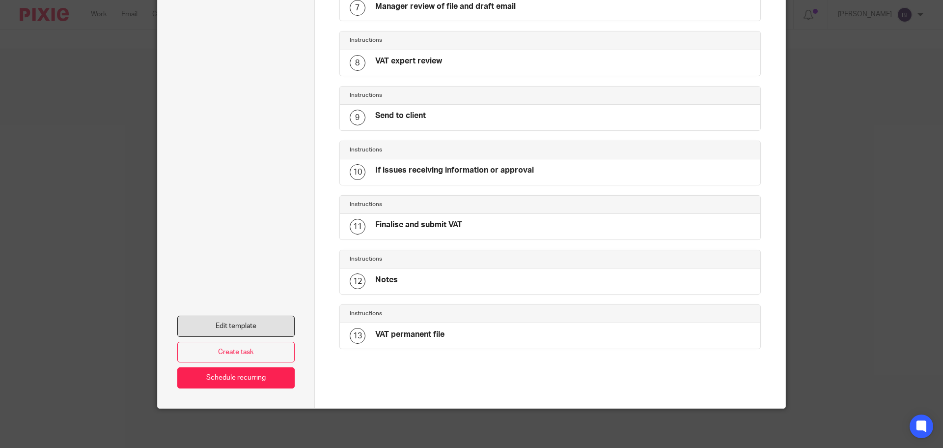
click at [251, 326] on link "Edit template" at bounding box center [235, 325] width 117 height 21
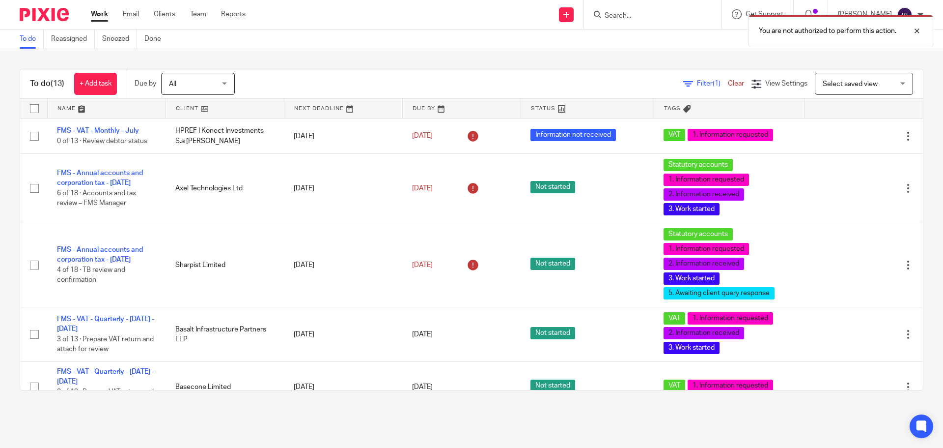
click at [679, 18] on div "You are not authorized to perform this action." at bounding box center [703, 28] width 462 height 37
click at [665, 15] on div "You are not authorized to perform this action." at bounding box center [703, 28] width 462 height 37
click at [643, 16] on div "You are not authorized to perform this action." at bounding box center [703, 28] width 462 height 37
